Goal: Contribute content: Add original content to the website for others to see

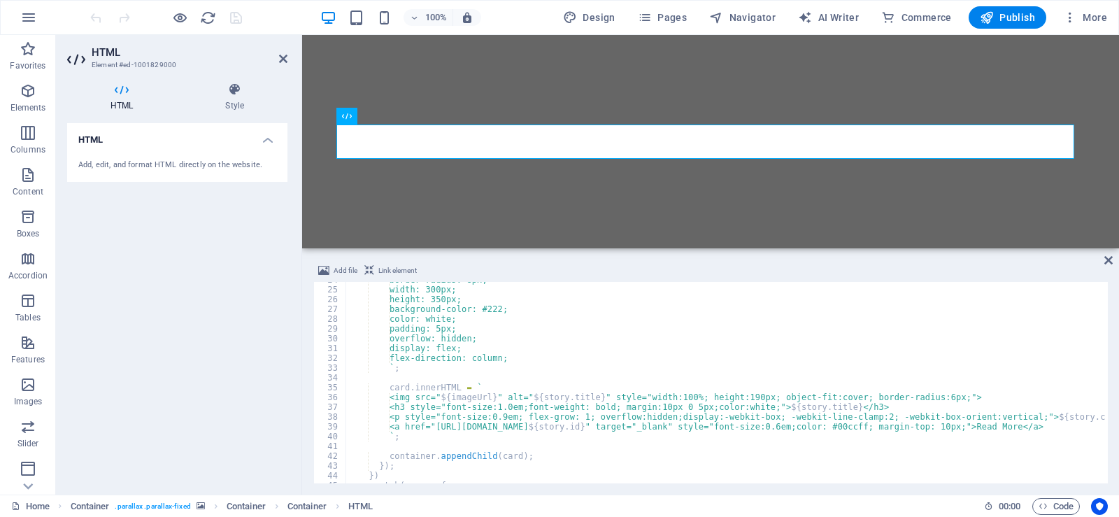
scroll to position [239, 0]
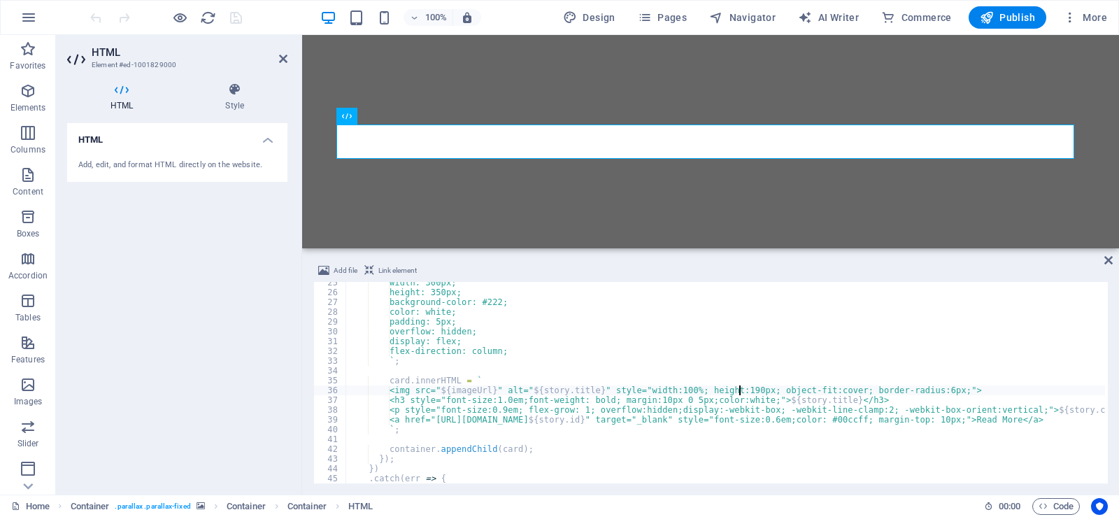
click at [739, 390] on div "width: 300px; height: 350px; background-color: #222; color: white; padding: 5px…" at bounding box center [735, 387] width 778 height 218
click at [735, 390] on div "width: 300px; height: 350px; background-color: #222; color: white; padding: 5px…" at bounding box center [735, 387] width 778 height 218
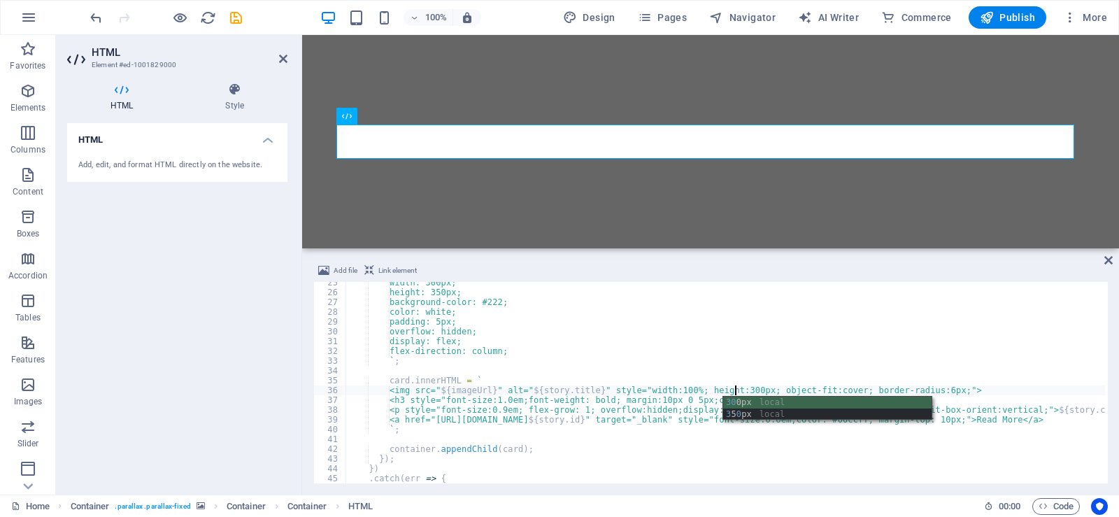
scroll to position [0, 31]
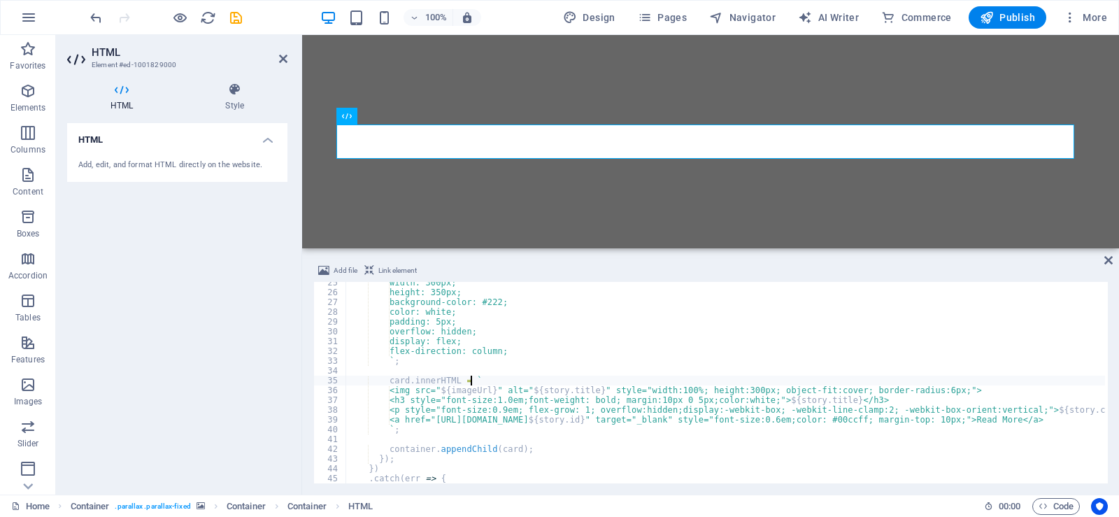
click at [822, 376] on div "width: 300px; height: 350px; background-color: #222; color: white; padding: 5px…" at bounding box center [735, 387] width 778 height 218
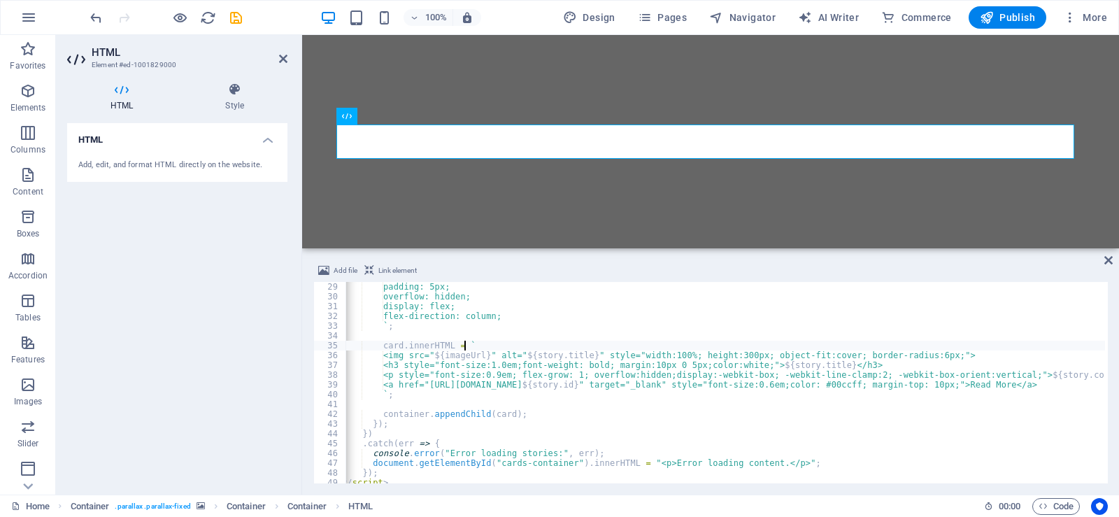
scroll to position [0, 19]
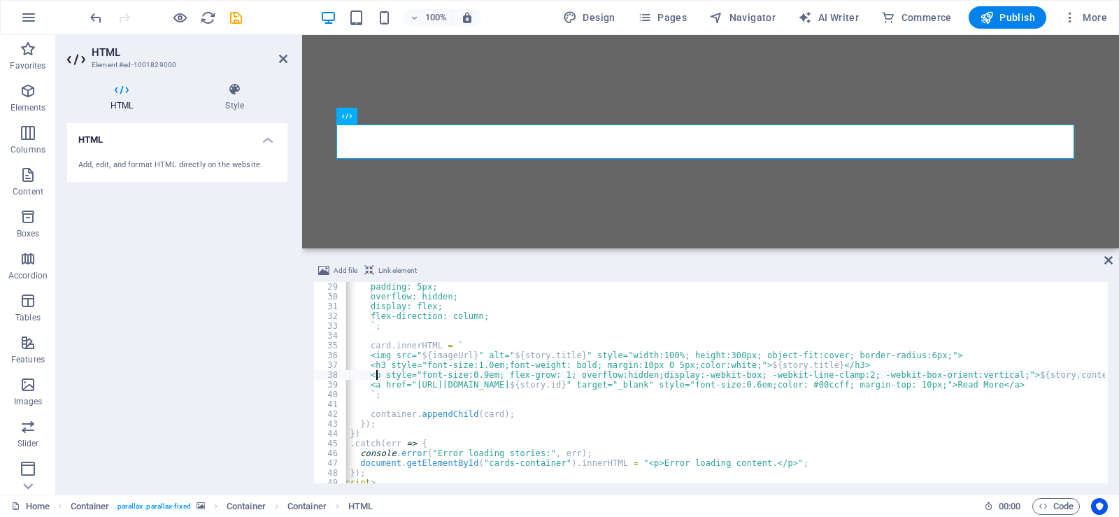
click at [377, 371] on div "padding: 5px; overflow: hidden; display: flex; flex-direction: column; ` ; card…" at bounding box center [716, 391] width 778 height 218
click at [1095, 374] on div "padding: 5px; overflow: hidden; display: flex; flex-direction: column; ` ; card…" at bounding box center [716, 391] width 778 height 218
type textarea "/*<p style="font-size:0.9em; flex-grow: 1; overflow:hidden;display:-webkit-box;…"
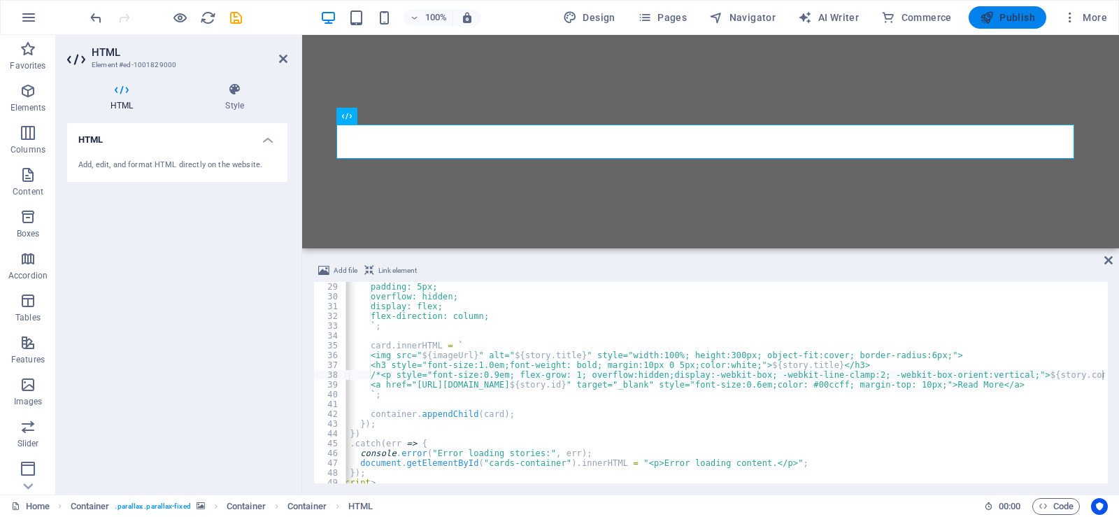
click at [1011, 15] on span "Publish" at bounding box center [1007, 17] width 55 height 14
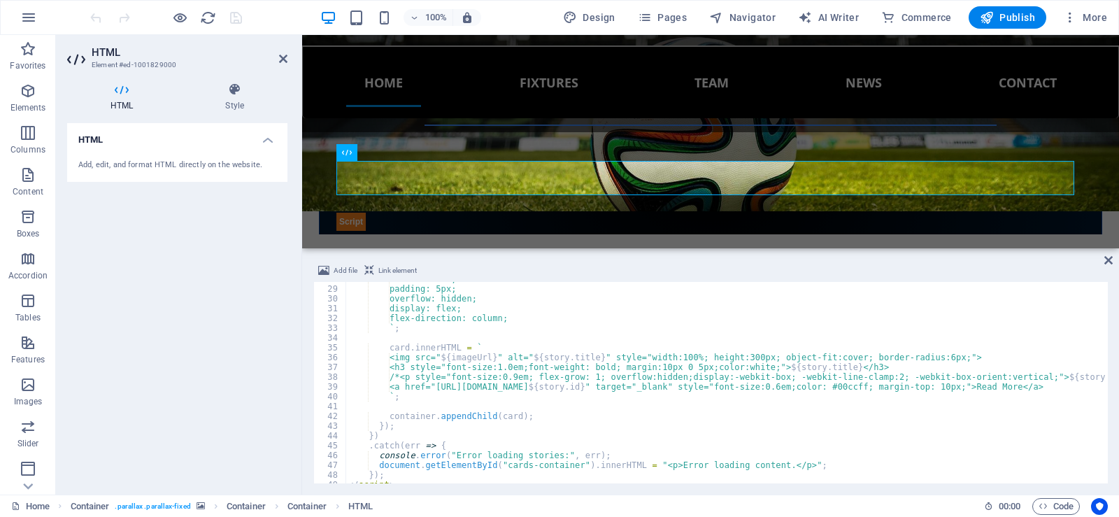
scroll to position [274, 0]
drag, startPoint x: 688, startPoint y: 487, endPoint x: 675, endPoint y: 480, distance: 14.4
click at [675, 480] on div "Add file Link element <div id="cards-container" style="display: flex; flex-wrap…" at bounding box center [710, 372] width 817 height 243
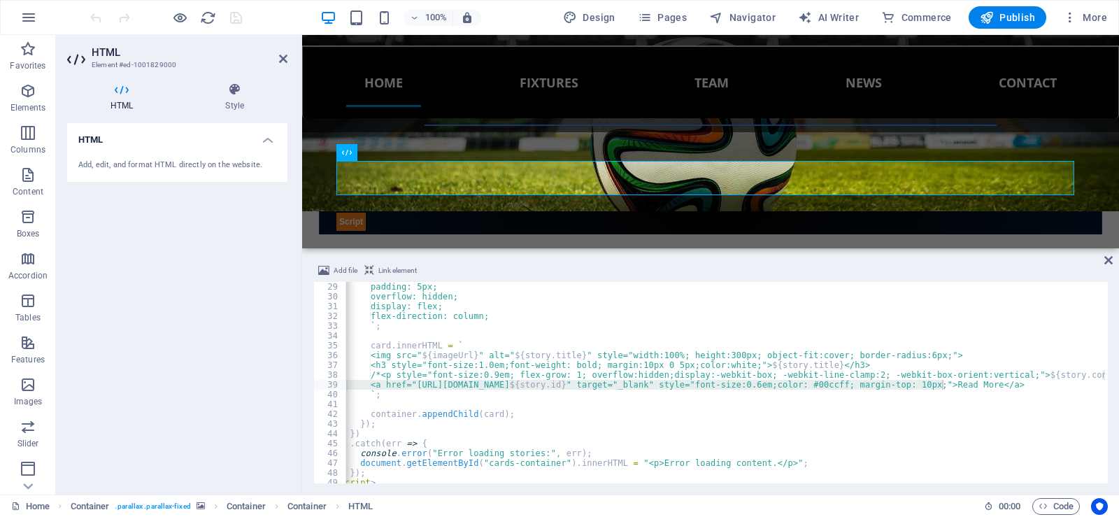
scroll to position [0, 0]
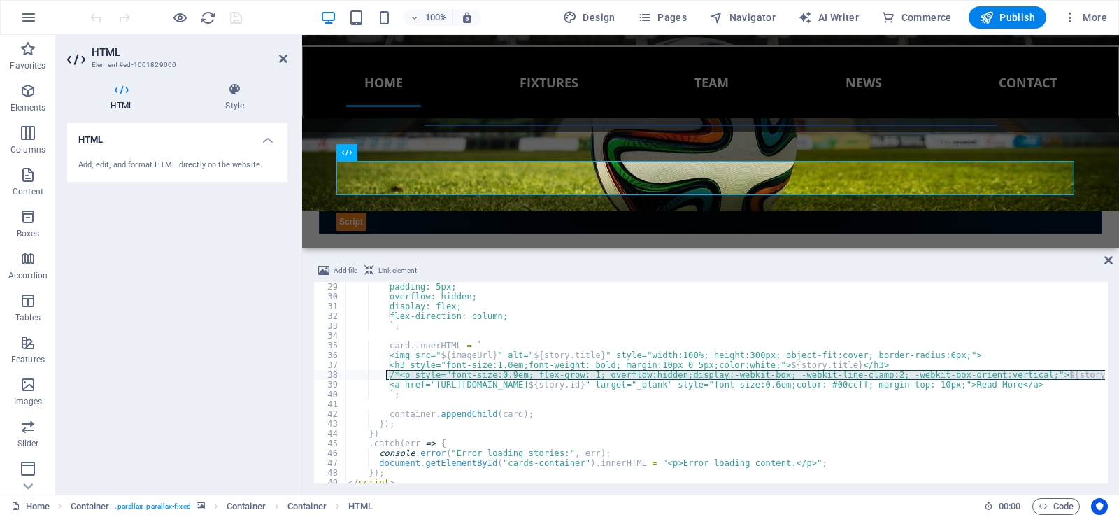
drag, startPoint x: 1104, startPoint y: 374, endPoint x: 388, endPoint y: 376, distance: 716.2
click at [388, 376] on div "<div id="cards-container" style="display: flex; flex-wrap: wrap; gap: 20px; pad…" at bounding box center [710, 382] width 795 height 201
click at [406, 374] on div "padding: 5px; overflow: hidden; display: flex; flex-direction: column; ` ; card…" at bounding box center [726, 382] width 760 height 201
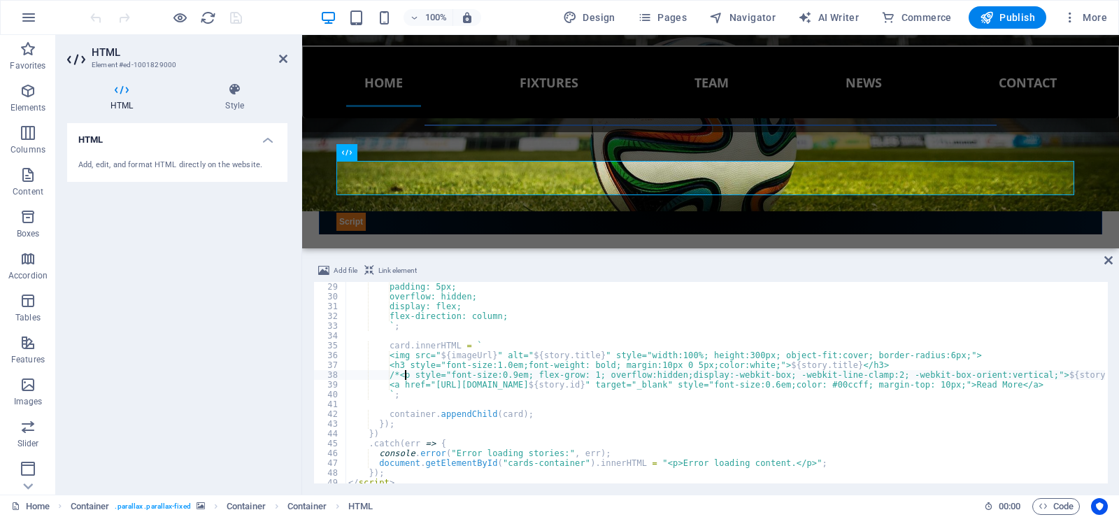
click at [406, 374] on div "padding: 5px; overflow: hidden; display: flex; flex-direction: column; ` ; card…" at bounding box center [735, 391] width 778 height 218
click at [399, 372] on div "padding: 5px; overflow: hidden; display: flex; flex-direction: column; ` ; card…" at bounding box center [735, 391] width 778 height 218
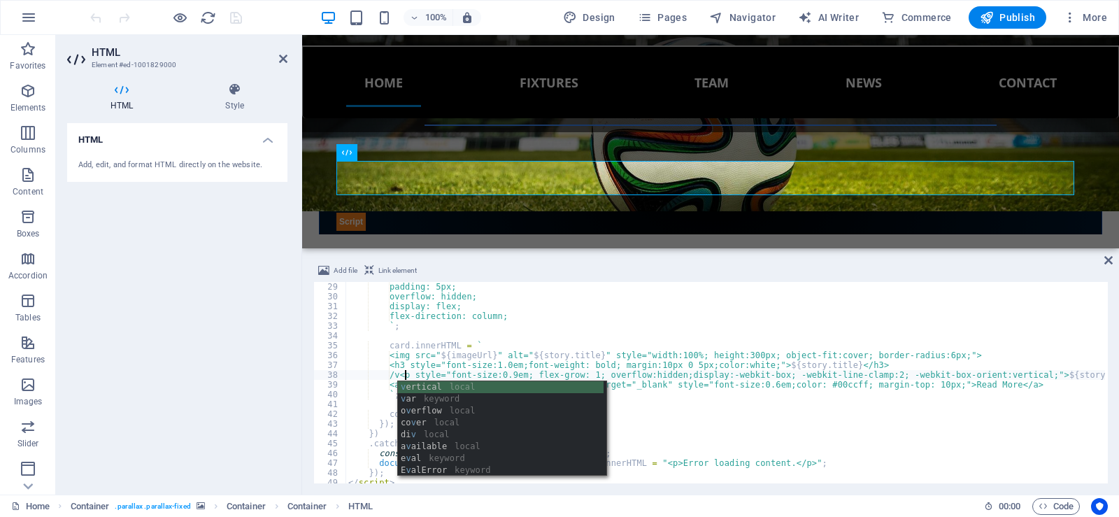
scroll to position [0, 4]
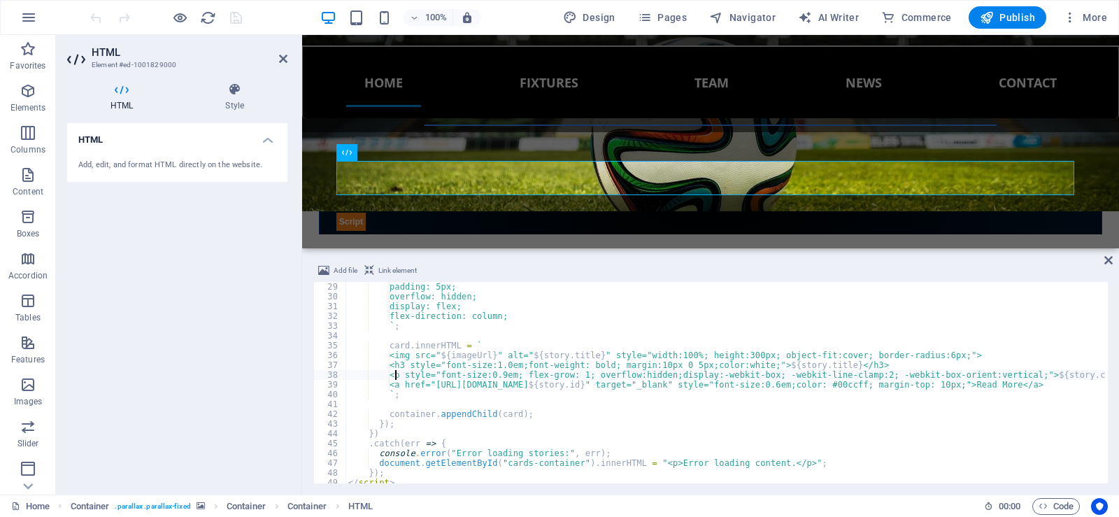
paste textarea "!--<"
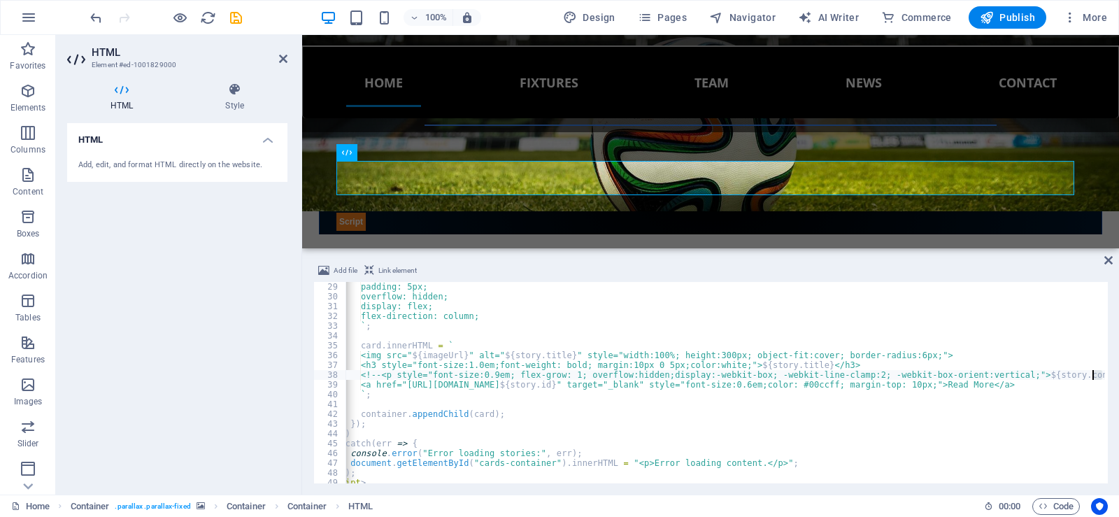
drag, startPoint x: 1104, startPoint y: 373, endPoint x: 1094, endPoint y: 374, distance: 10.5
click at [1094, 374] on div "<!--<p style="font-size:0.9em; flex-grow: 1; overflow:hidden;display:-webkit-bo…" at bounding box center [710, 382] width 795 height 201
drag, startPoint x: 1094, startPoint y: 374, endPoint x: 1104, endPoint y: 376, distance: 10.7
click at [1104, 376] on div "<!--<p style="font-size:0.9em; flex-grow: 1; overflow:hidden;display:-webkit-bo…" at bounding box center [710, 382] width 795 height 201
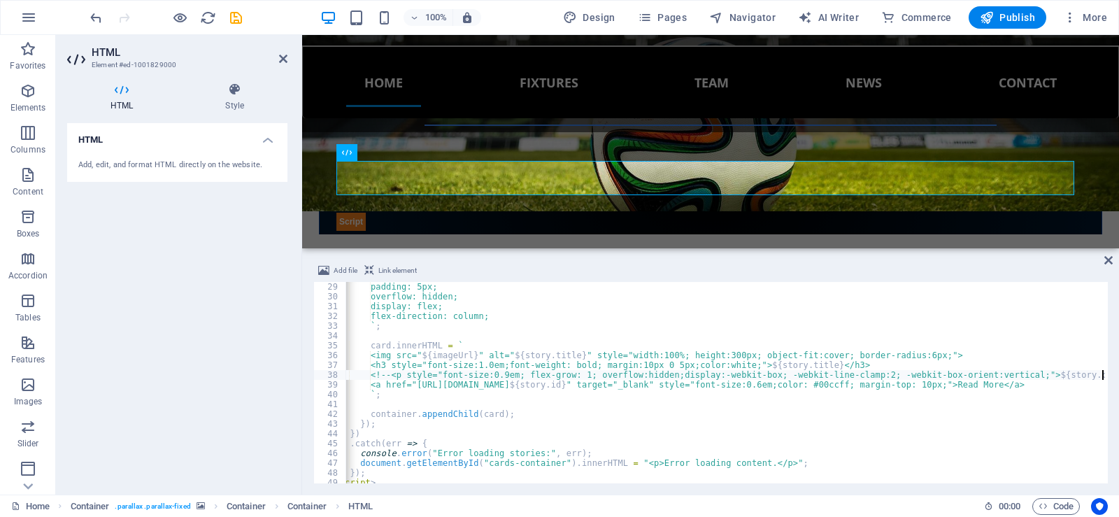
scroll to position [0, 19]
click at [1104, 376] on div at bounding box center [1105, 253] width 6 height 490
paste textarea "-->"
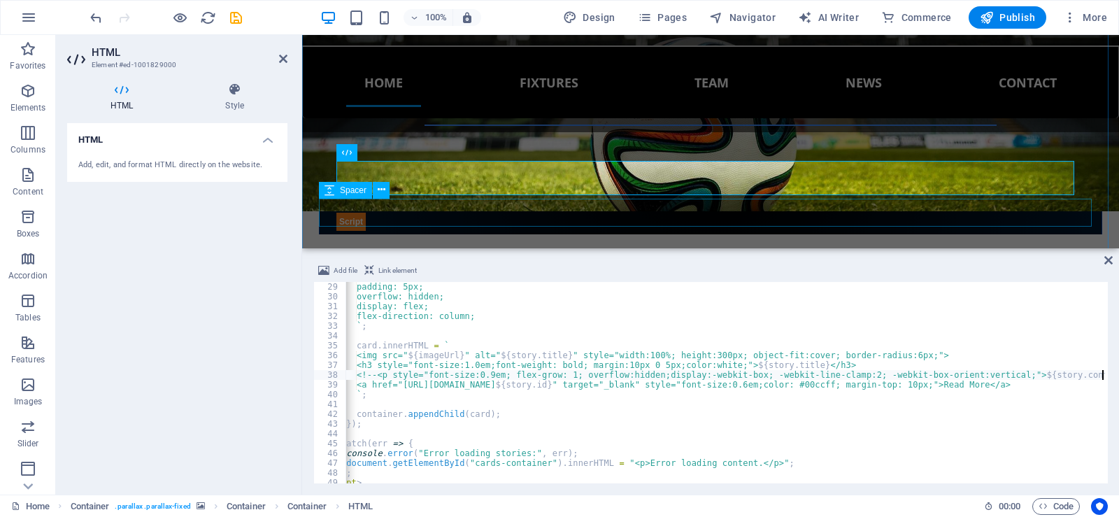
scroll to position [0, 33]
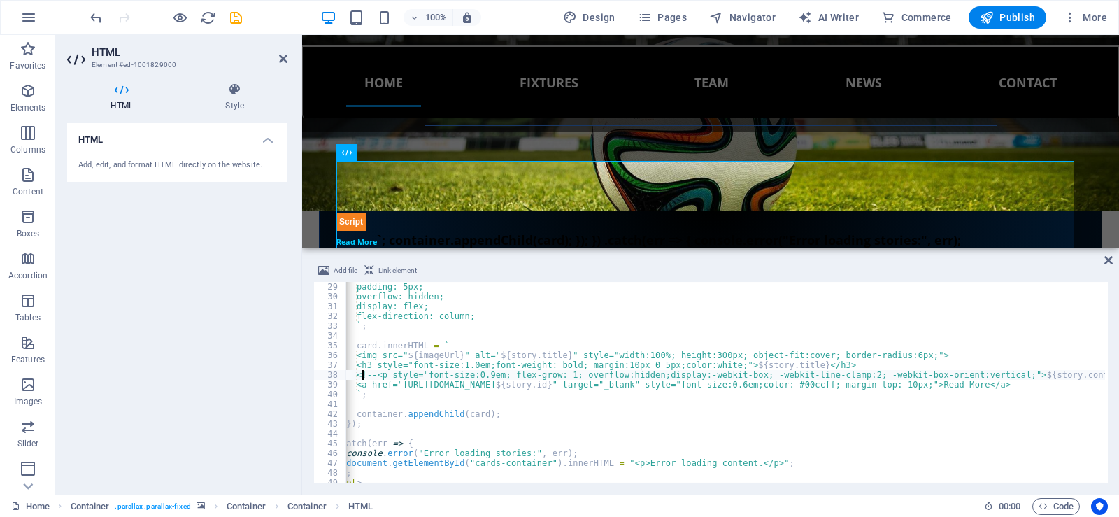
click at [362, 375] on div "padding: 5px; overflow: hidden; display: flex; flex-direction: column; ` ; card…" at bounding box center [709, 391] width 792 height 218
type textarea "//<!--<p style="font-size:0.9em; flex-grow: 1; overflow:hidden;display:-webkit-…"
click at [1023, 10] on span "Publish" at bounding box center [1007, 17] width 55 height 14
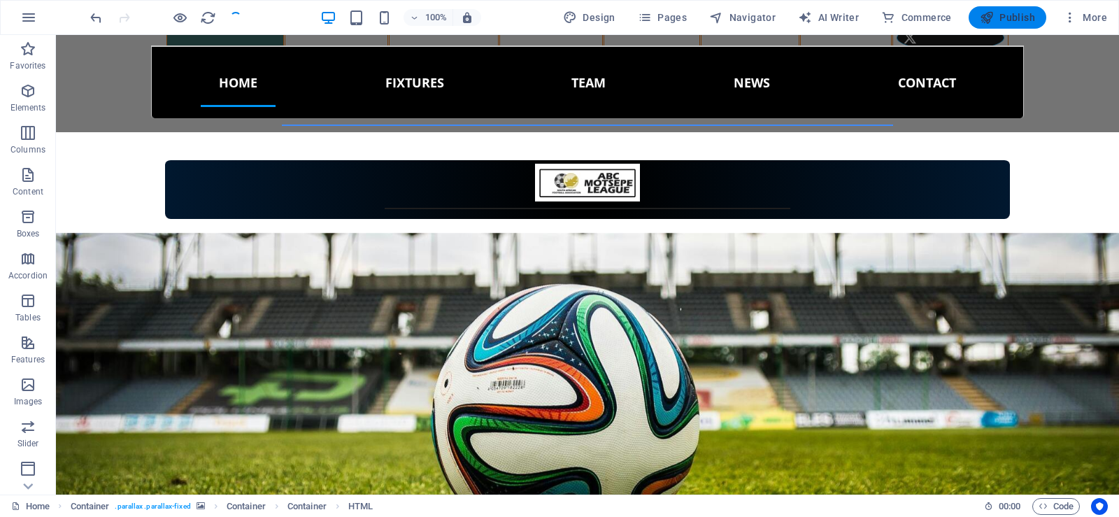
scroll to position [860, 0]
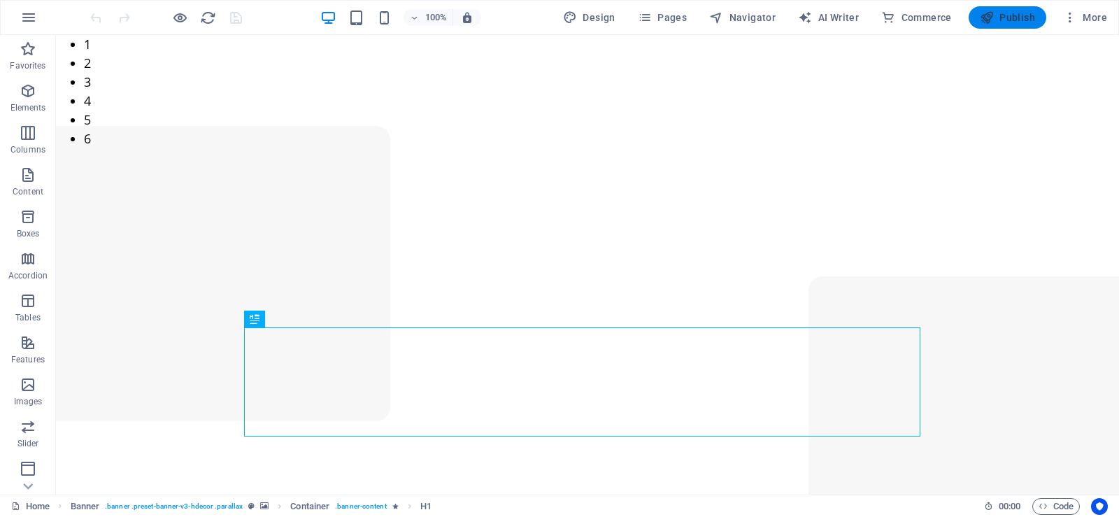
click at [996, 10] on button "Publish" at bounding box center [1008, 17] width 78 height 22
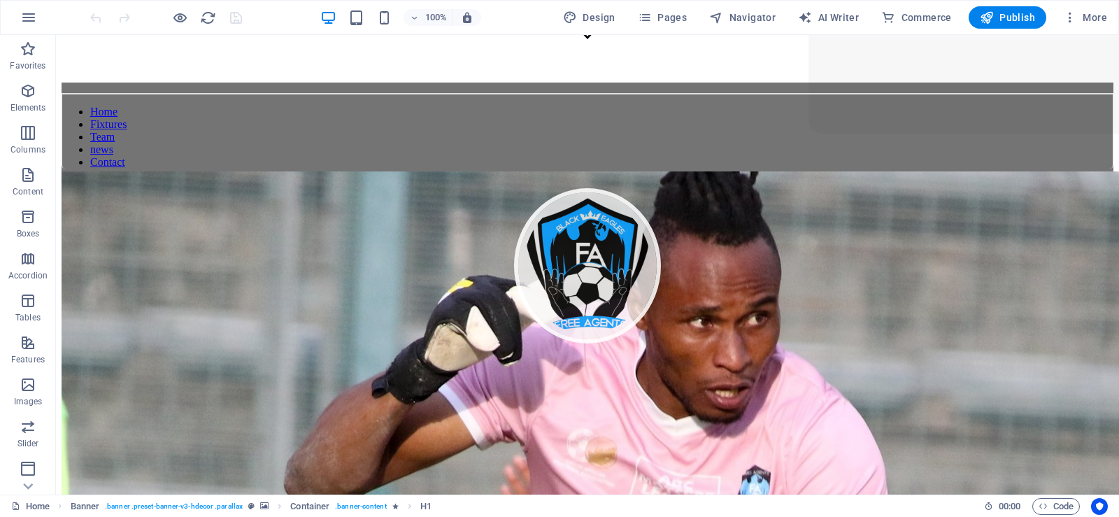
scroll to position [592, 0]
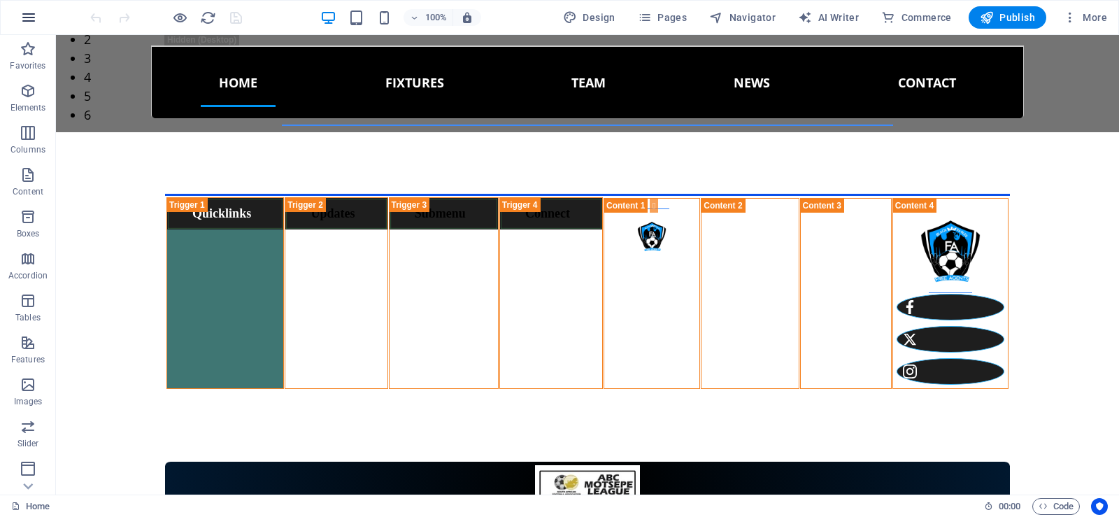
click at [32, 14] on icon "button" at bounding box center [28, 17] width 17 height 17
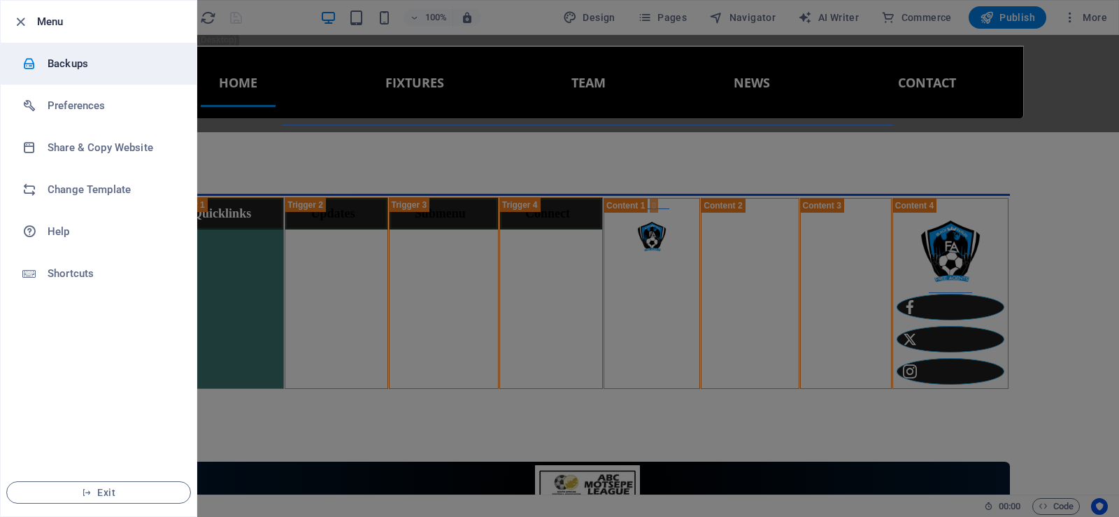
click at [101, 67] on h6 "Backups" at bounding box center [112, 63] width 129 height 17
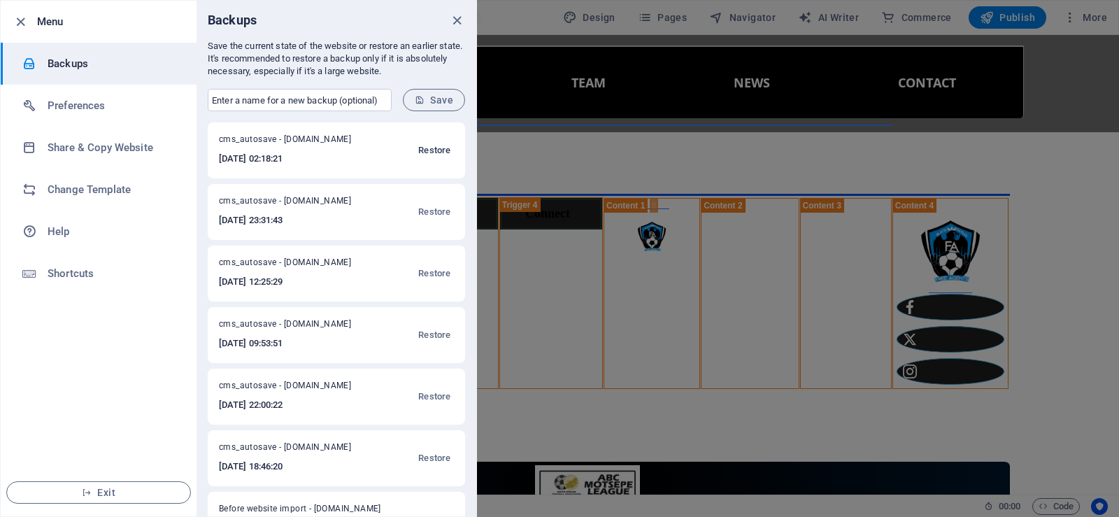
click at [422, 150] on span "Restore" at bounding box center [434, 150] width 32 height 17
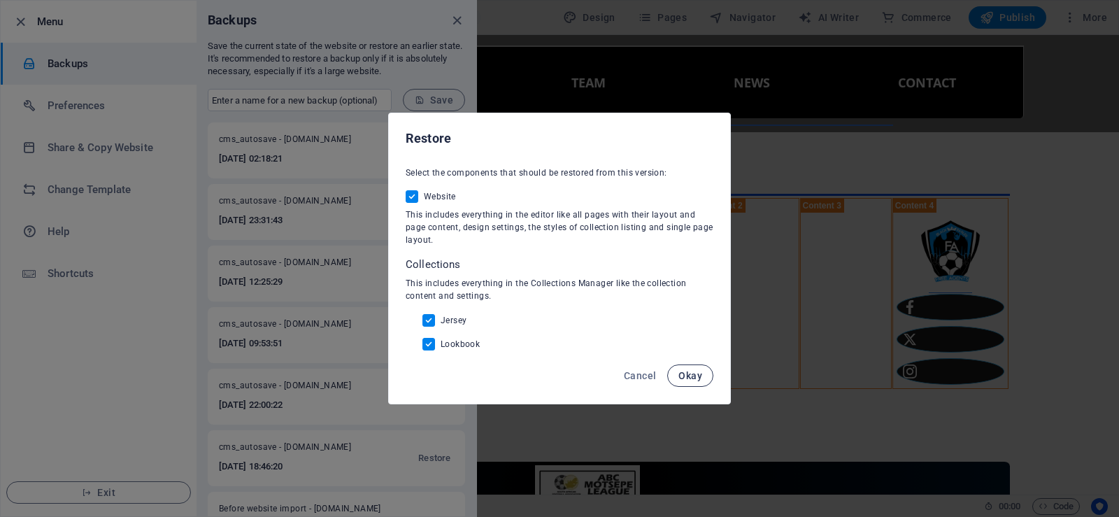
click at [690, 379] on span "Okay" at bounding box center [690, 375] width 24 height 11
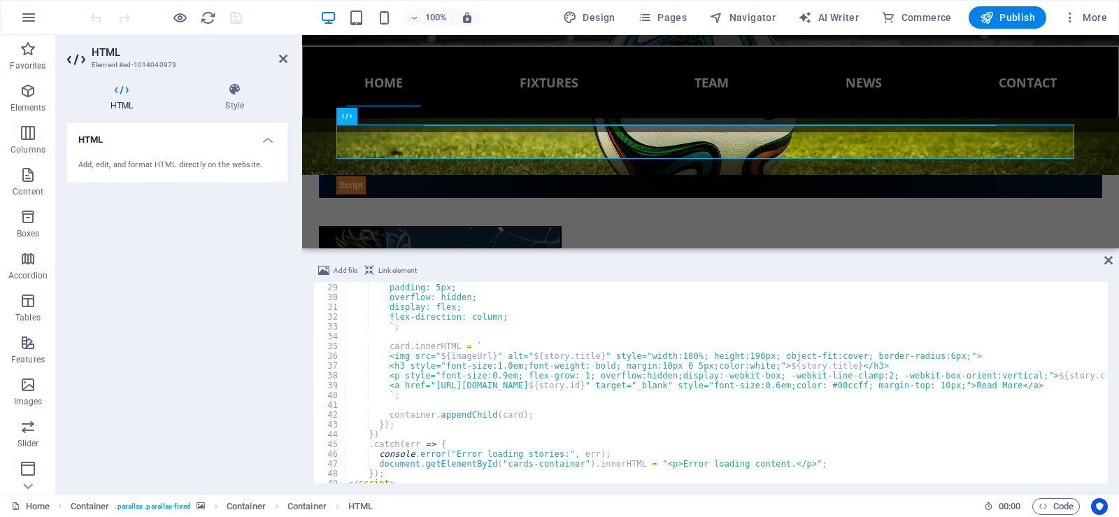
scroll to position [276, 0]
click at [735, 348] on div "padding: 5px; overflow: hidden; display: flex; flex-direction: column; ` ; card…" at bounding box center [735, 389] width 778 height 218
click at [736, 351] on div "padding: 5px; overflow: hidden; display: flex; flex-direction: column; ` ; card…" at bounding box center [735, 389] width 778 height 218
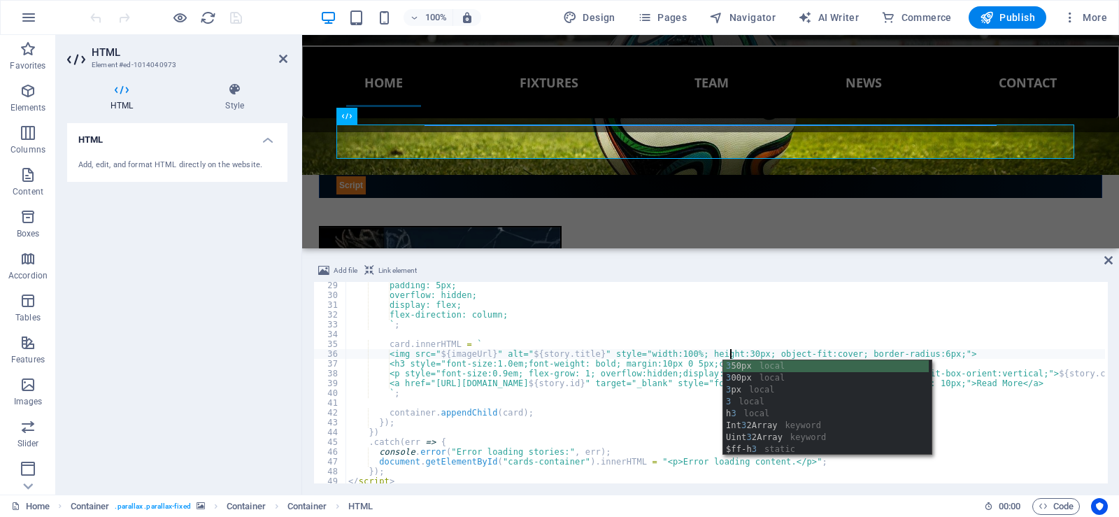
scroll to position [0, 31]
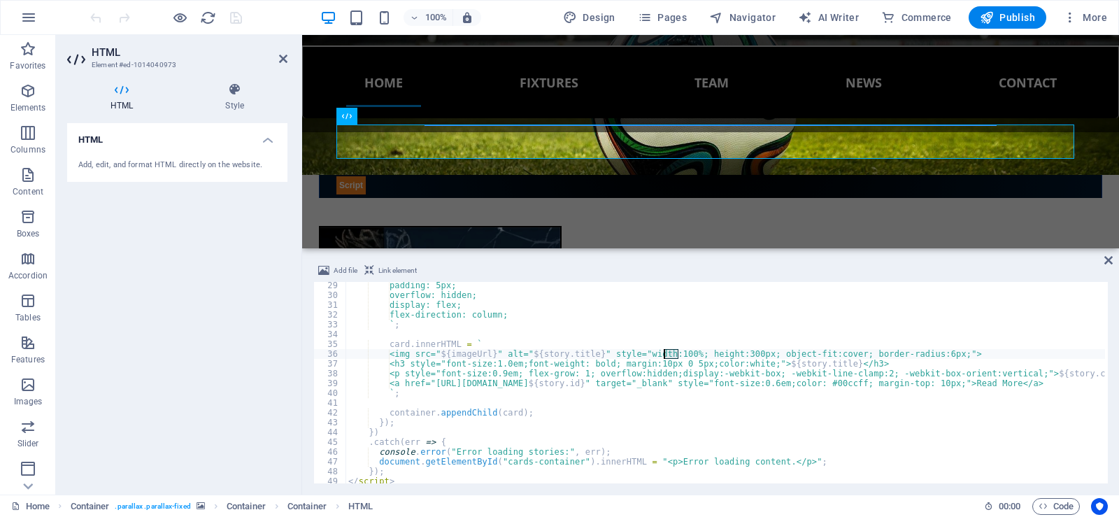
drag, startPoint x: 678, startPoint y: 353, endPoint x: 666, endPoint y: 350, distance: 12.9
click at [666, 350] on div "padding: 5px; overflow: hidden; display: flex; flex-direction: column; ` ; card…" at bounding box center [735, 389] width 778 height 218
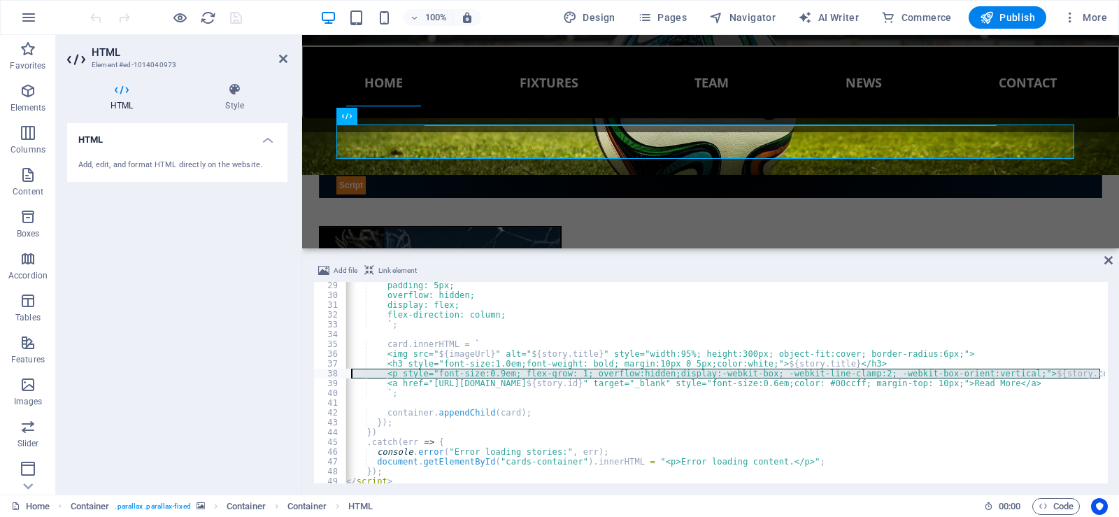
scroll to position [0, 0]
drag, startPoint x: 1102, startPoint y: 372, endPoint x: 396, endPoint y: 375, distance: 706.4
click at [396, 375] on div "<img src="${imageUrl}" alt="${story.title}" style="width:95%; height:300px; obj…" at bounding box center [710, 382] width 795 height 201
type textarea "<p style="font-size:0.9em; flex-grow: 1; overflow:hidden;display:-webkit-box; -…"
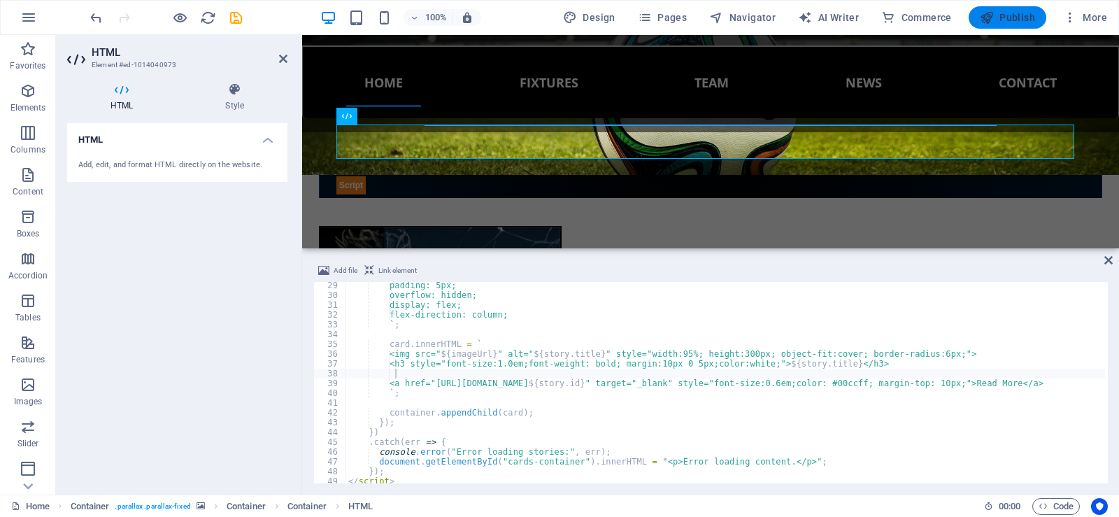
click at [997, 12] on span "Publish" at bounding box center [1007, 17] width 55 height 14
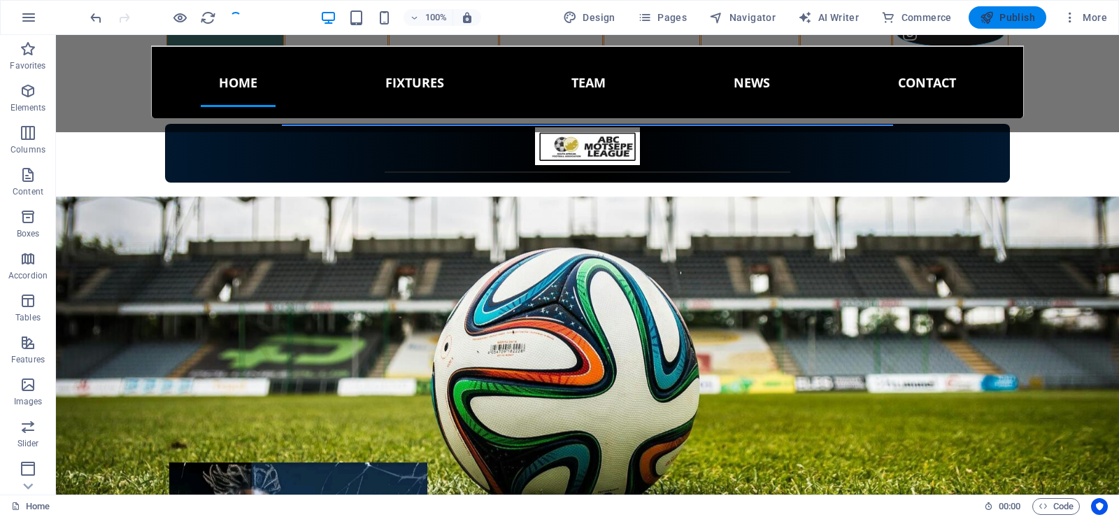
scroll to position [897, 0]
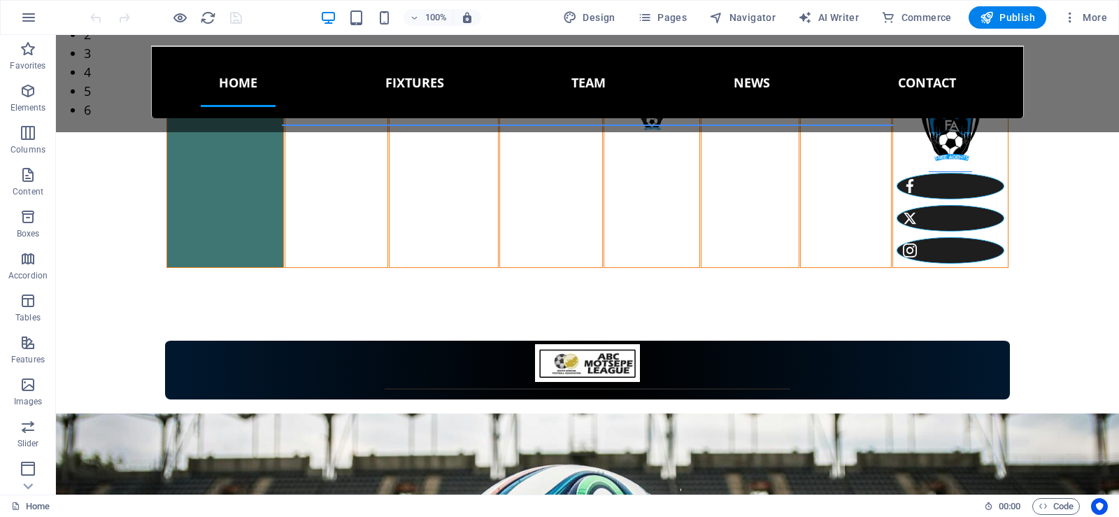
scroll to position [702, 0]
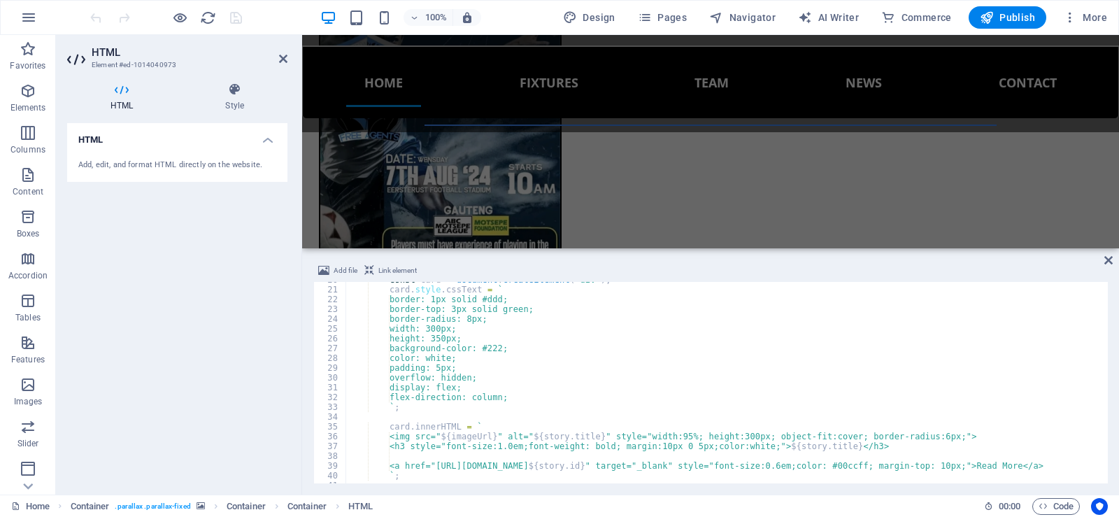
scroll to position [194, 0]
click at [673, 432] on div "const card = document . createElement ( "div" ) ; card . style . cssText = ` bo…" at bounding box center [735, 382] width 778 height 218
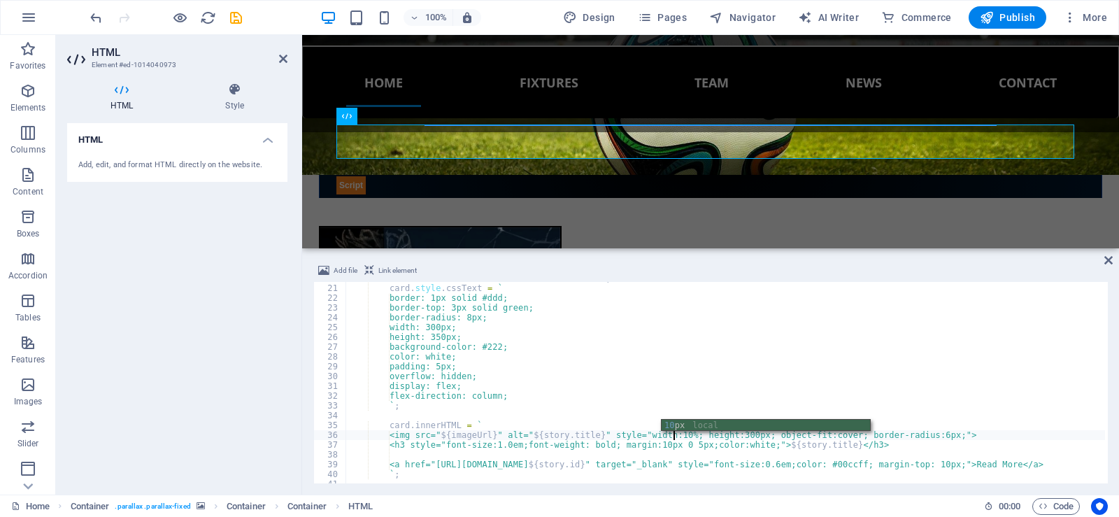
scroll to position [0, 27]
click at [442, 325] on div "const card = document . createElement ( "div" ) ; card . style . cssText = ` bo…" at bounding box center [735, 382] width 778 height 218
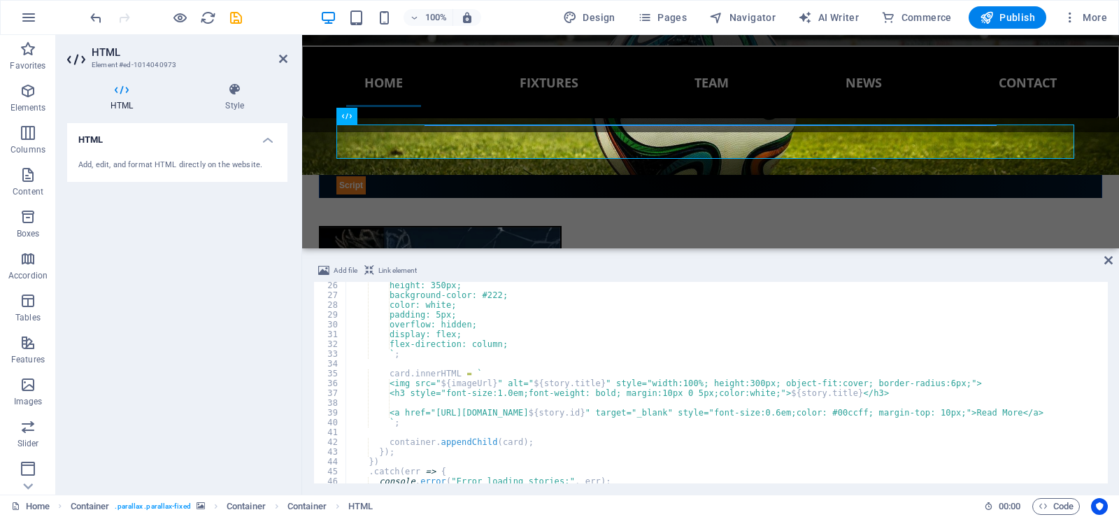
scroll to position [245, 0]
type textarea "width: 280px;"
click at [1018, 18] on span "Publish" at bounding box center [1007, 17] width 55 height 14
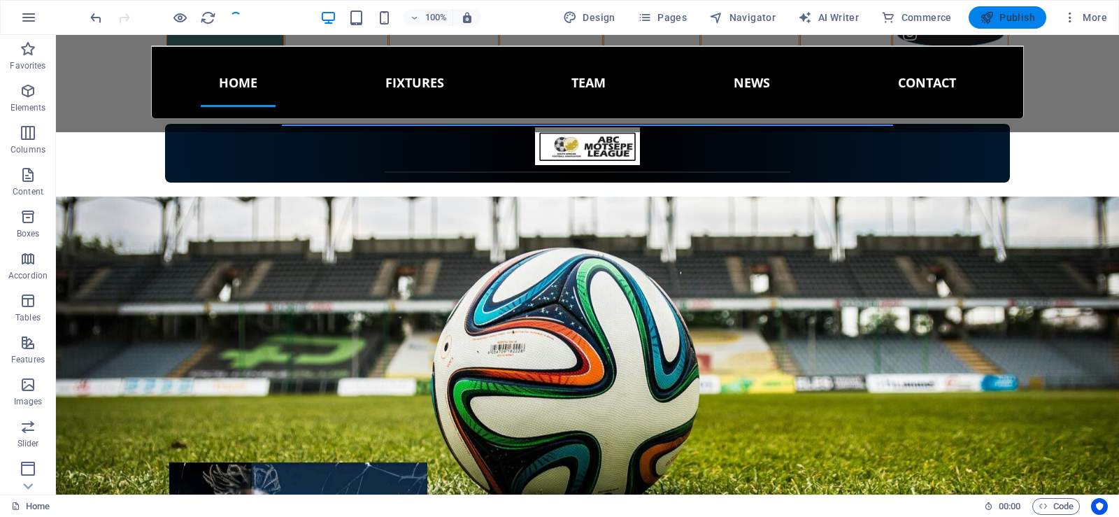
scroll to position [897, 0]
